Goal: Task Accomplishment & Management: Manage account settings

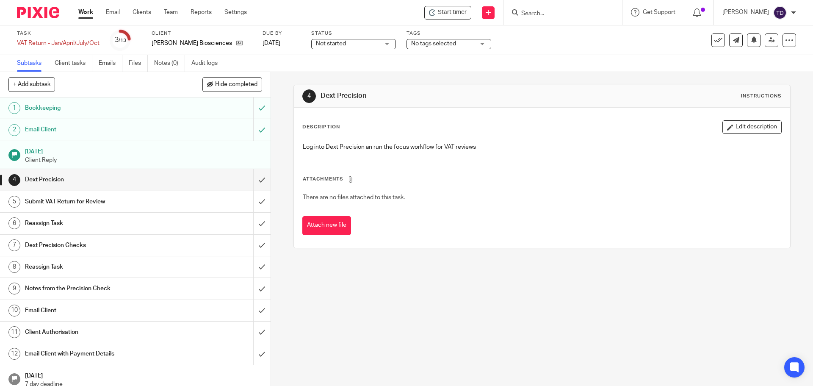
scroll to position [7, 0]
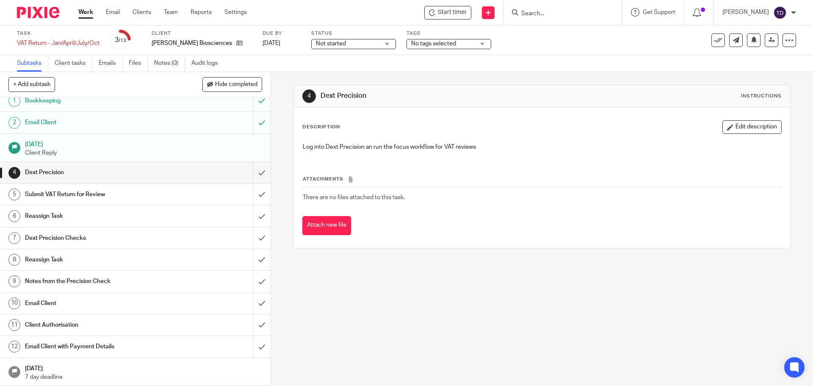
click at [788, 17] on div "[PERSON_NAME]" at bounding box center [760, 13] width 74 height 14
click at [778, 61] on li "Logout" at bounding box center [764, 59] width 56 height 12
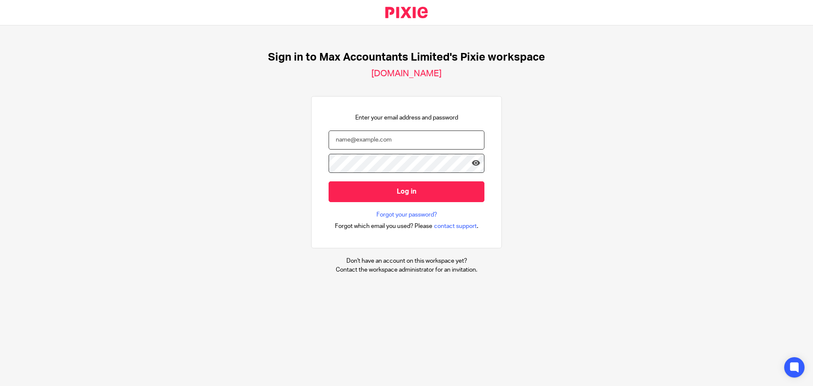
type input "[PERSON_NAME][EMAIL_ADDRESS][DOMAIN_NAME]"
